Goal: Navigation & Orientation: Find specific page/section

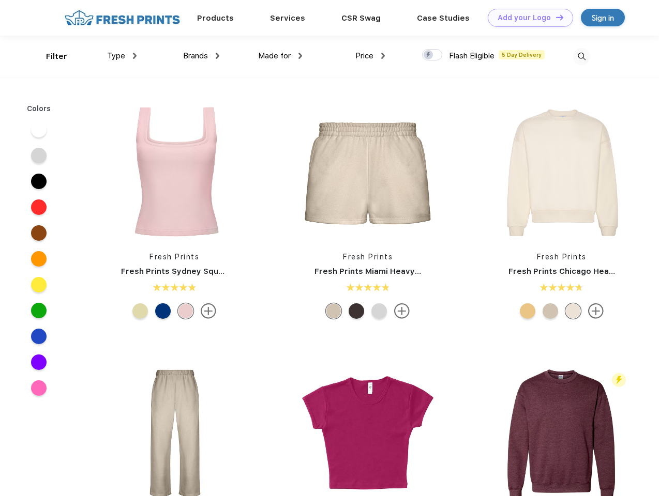
click at [526, 18] on link "Add your Logo Design Tool" at bounding box center [529, 18] width 85 height 18
click at [0, 0] on div "Design Tool" at bounding box center [0, 0] width 0 height 0
click at [555, 17] on link "Add your Logo Design Tool" at bounding box center [529, 18] width 85 height 18
click at [50, 56] on div "Filter" at bounding box center [56, 57] width 21 height 12
click at [122, 56] on span "Type" at bounding box center [116, 55] width 18 height 9
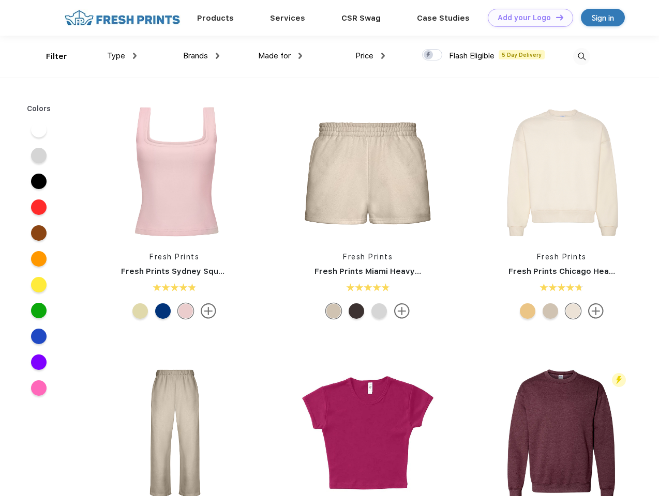
click at [201, 56] on span "Brands" at bounding box center [195, 55] width 25 height 9
click at [280, 56] on span "Made for" at bounding box center [274, 55] width 33 height 9
click at [370, 56] on span "Price" at bounding box center [364, 55] width 18 height 9
click at [432, 55] on div at bounding box center [432, 54] width 20 height 11
click at [428, 55] on input "checkbox" at bounding box center [425, 52] width 7 height 7
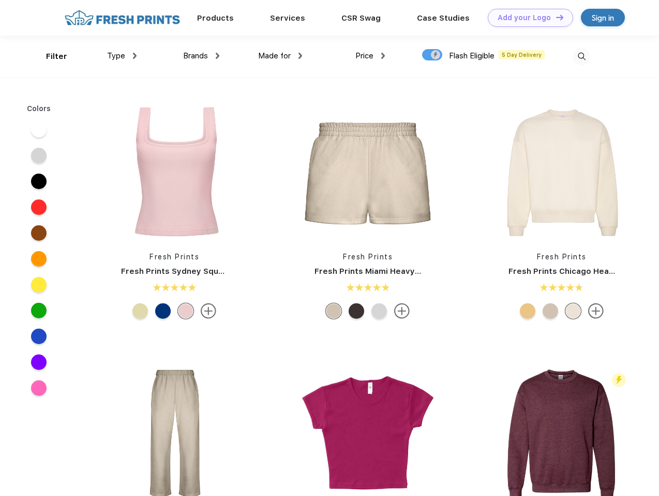
click at [581, 56] on img at bounding box center [581, 56] width 17 height 17
